Goal: Information Seeking & Learning: Check status

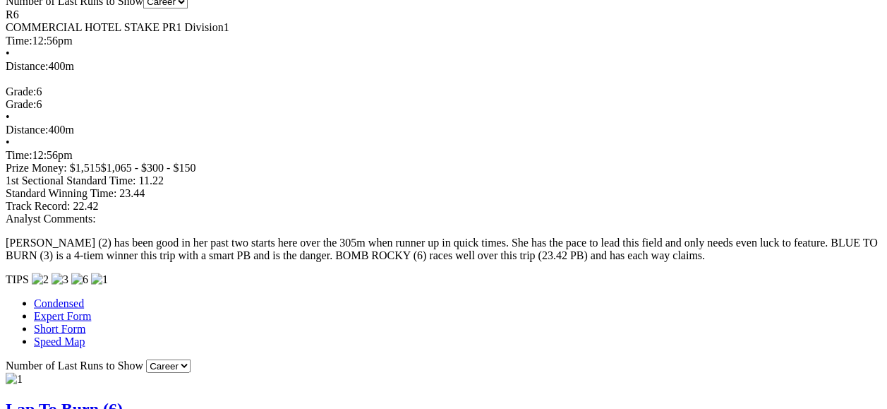
scroll to position [1287, 0]
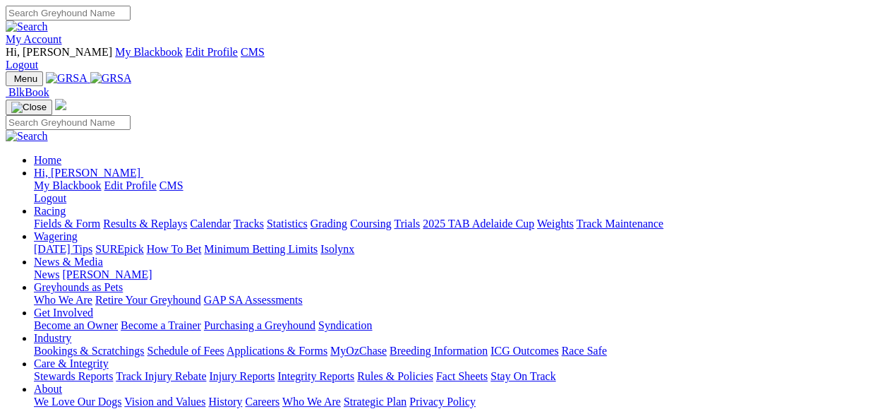
click at [176, 217] on link "Results & Replays" at bounding box center [145, 223] width 84 height 12
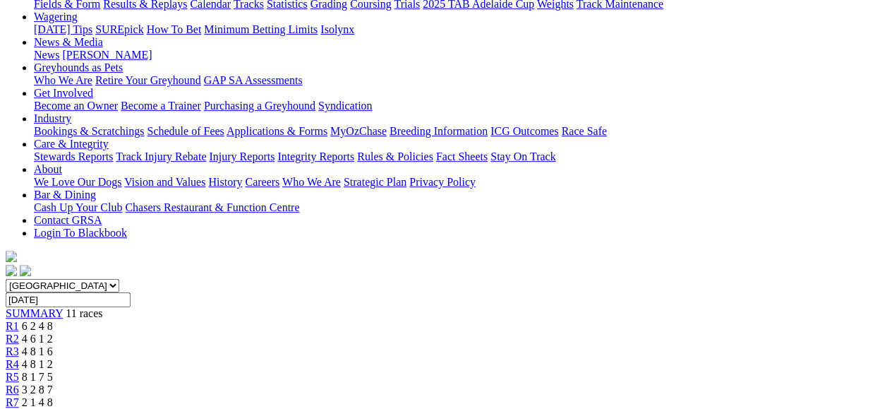
scroll to position [236, 0]
